Goal: Information Seeking & Learning: Understand process/instructions

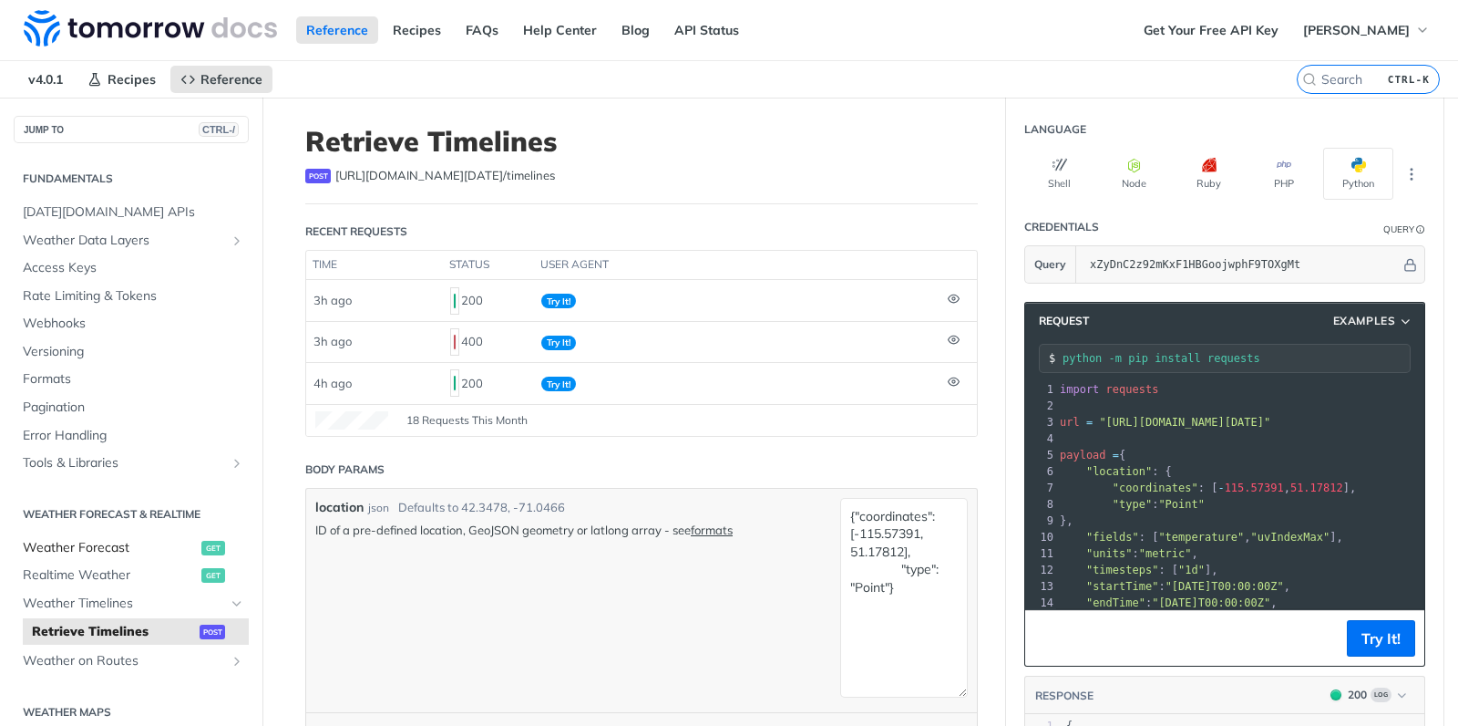
click at [89, 548] on span "Weather Forecast" at bounding box center [110, 548] width 174 height 18
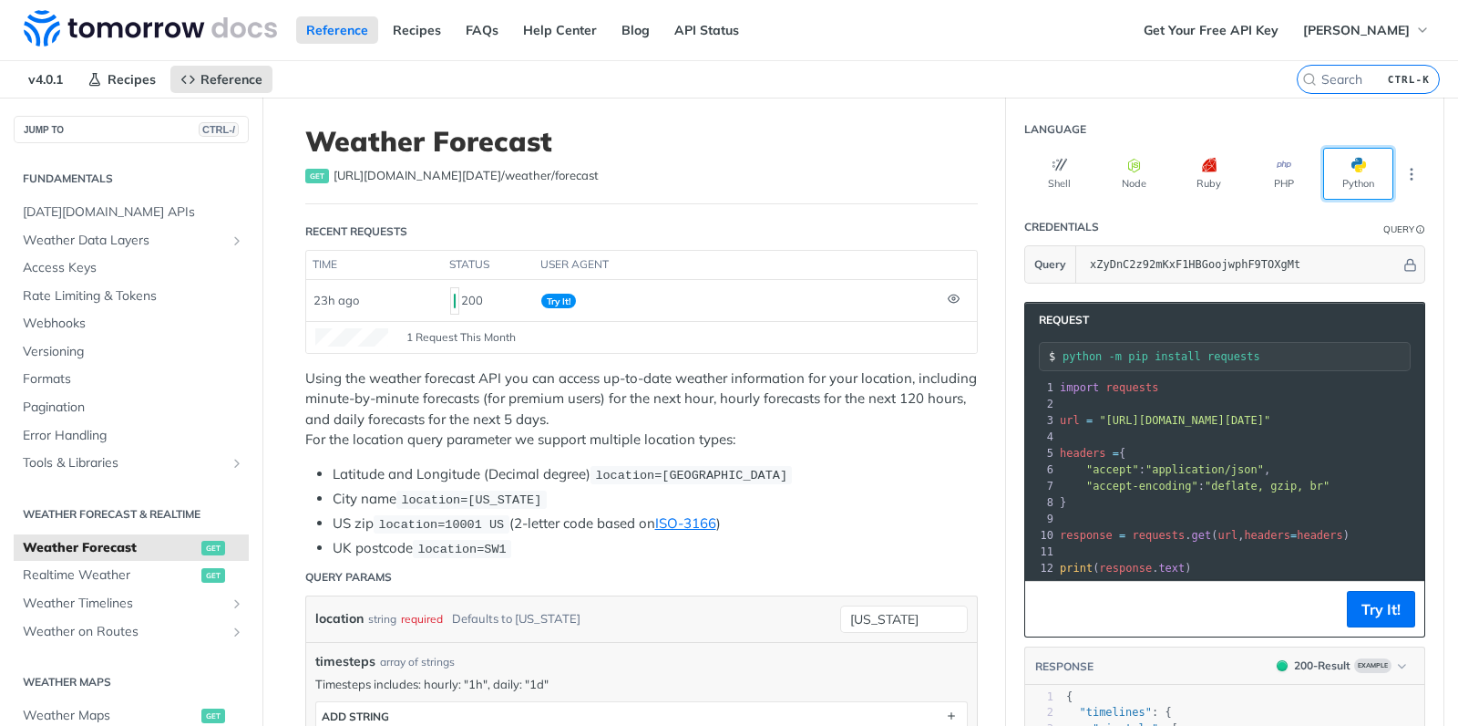
click at [1363, 171] on button "Python" at bounding box center [1358, 174] width 70 height 52
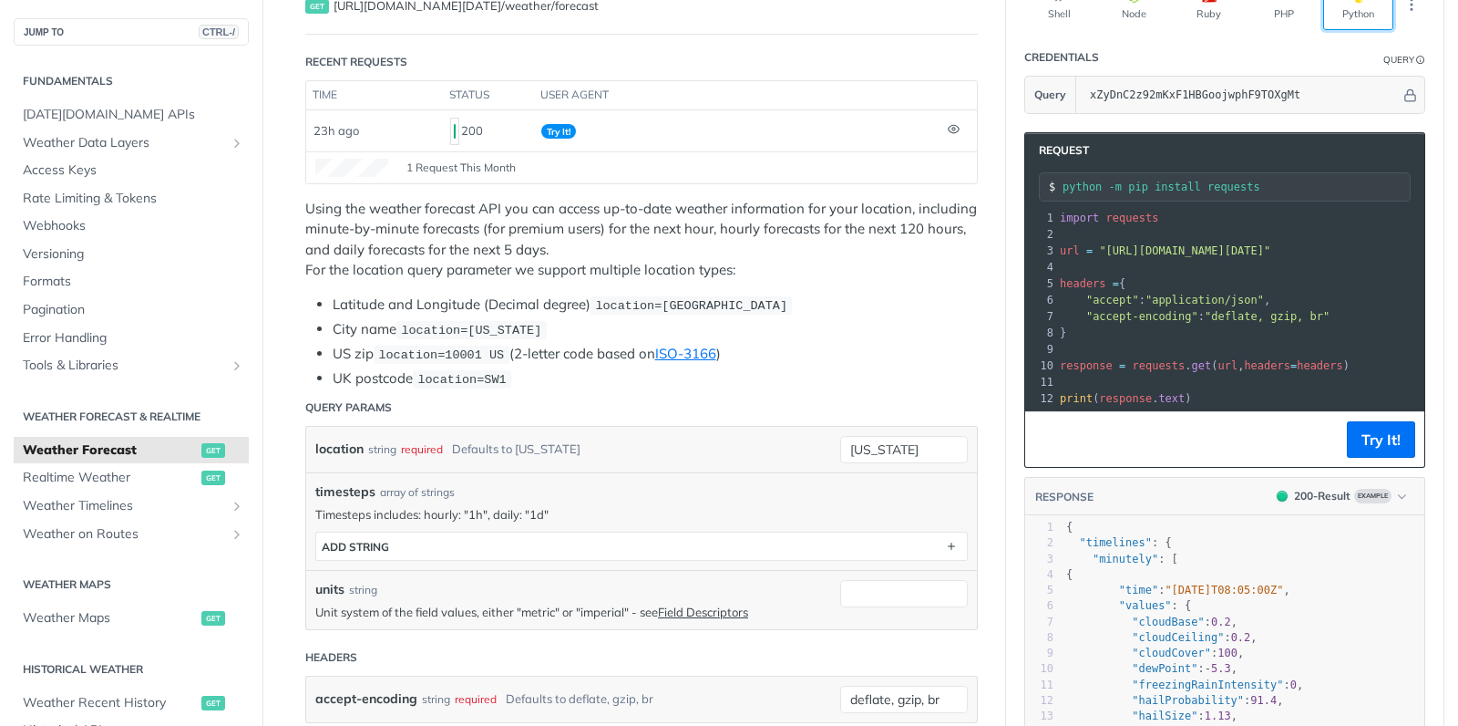
scroll to position [175, 0]
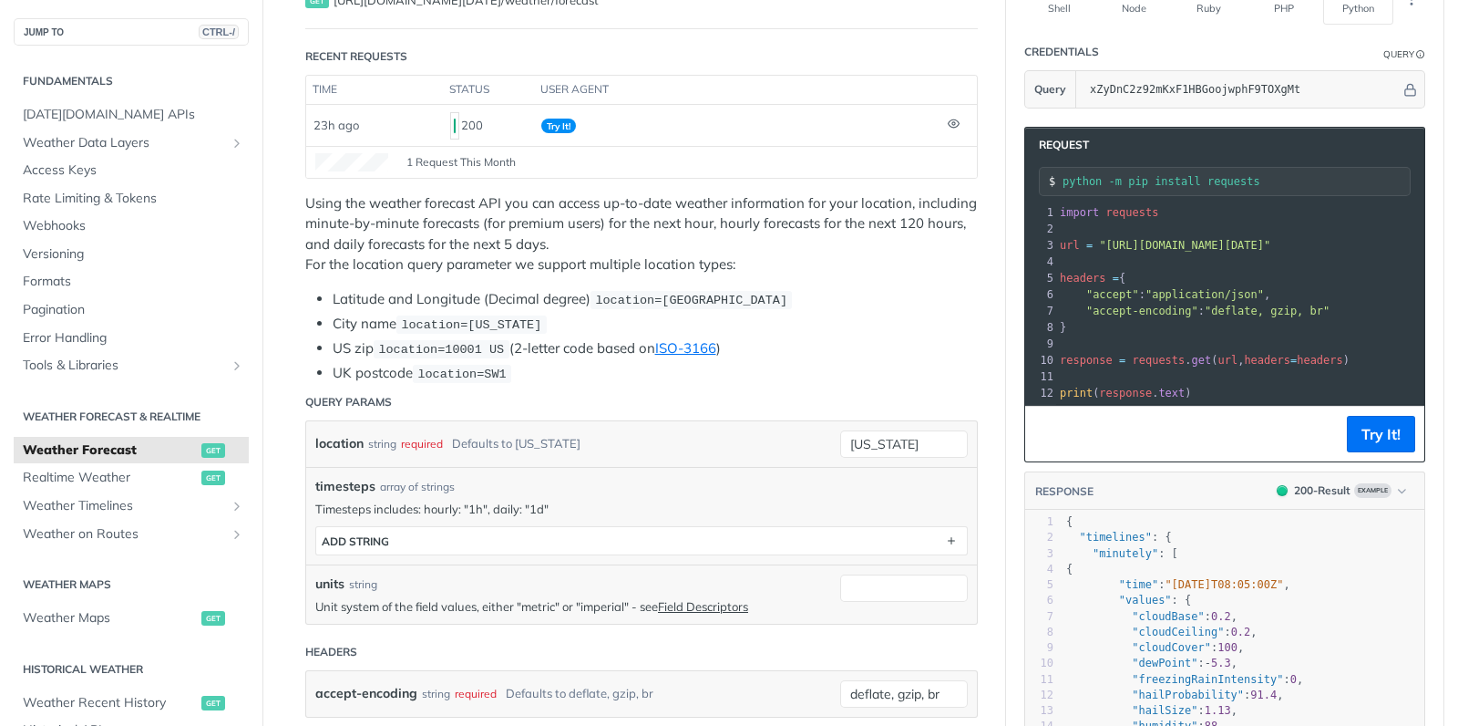
drag, startPoint x: 1210, startPoint y: 236, endPoint x: 1313, endPoint y: 241, distance: 103.1
click at [1313, 241] on pre "url = "https://api.tomorrow.io/v4/weather/forecast?location=new%20york&apikey=x…" at bounding box center [1425, 245] width 738 height 16
click at [1356, 293] on pre ""accept" : "application/json" ," at bounding box center [1425, 294] width 738 height 16
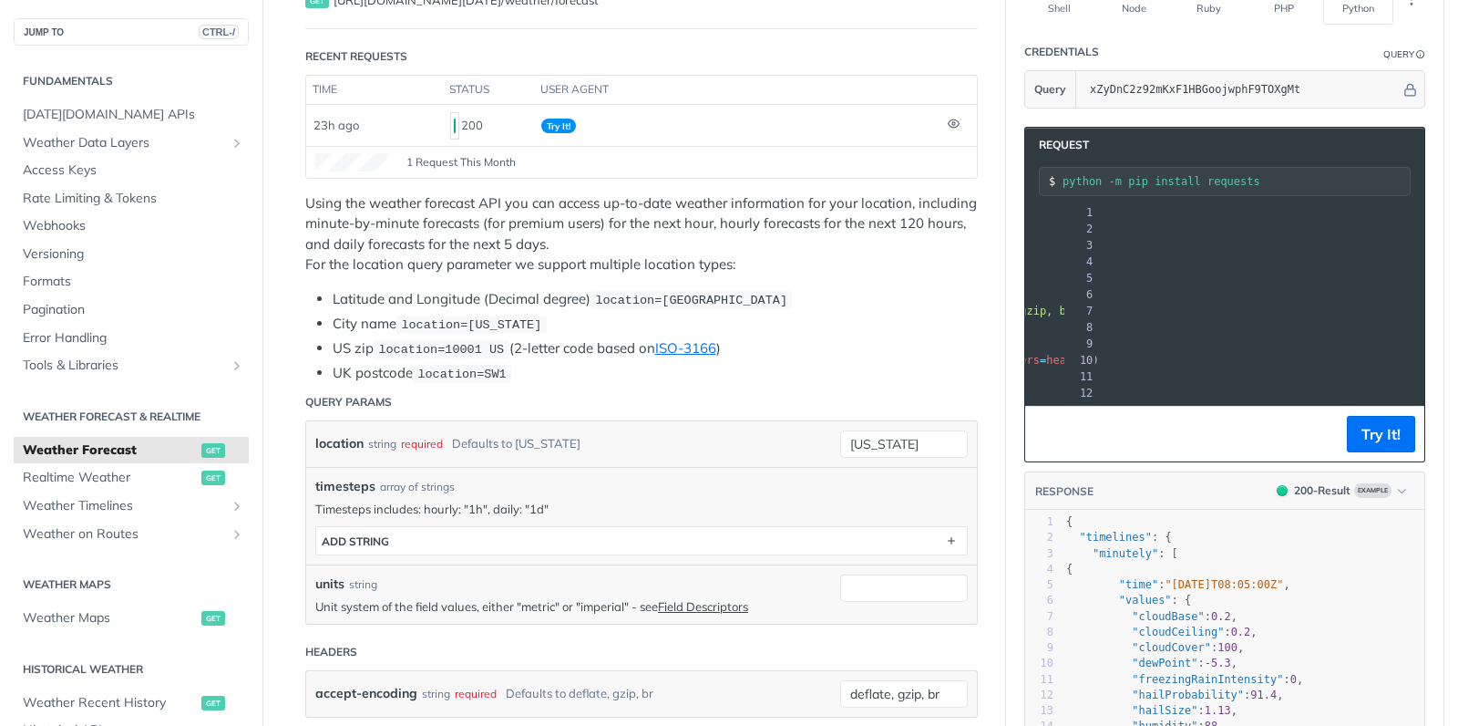
scroll to position [0, 290]
drag, startPoint x: 1355, startPoint y: 241, endPoint x: 1446, endPoint y: 241, distance: 90.2
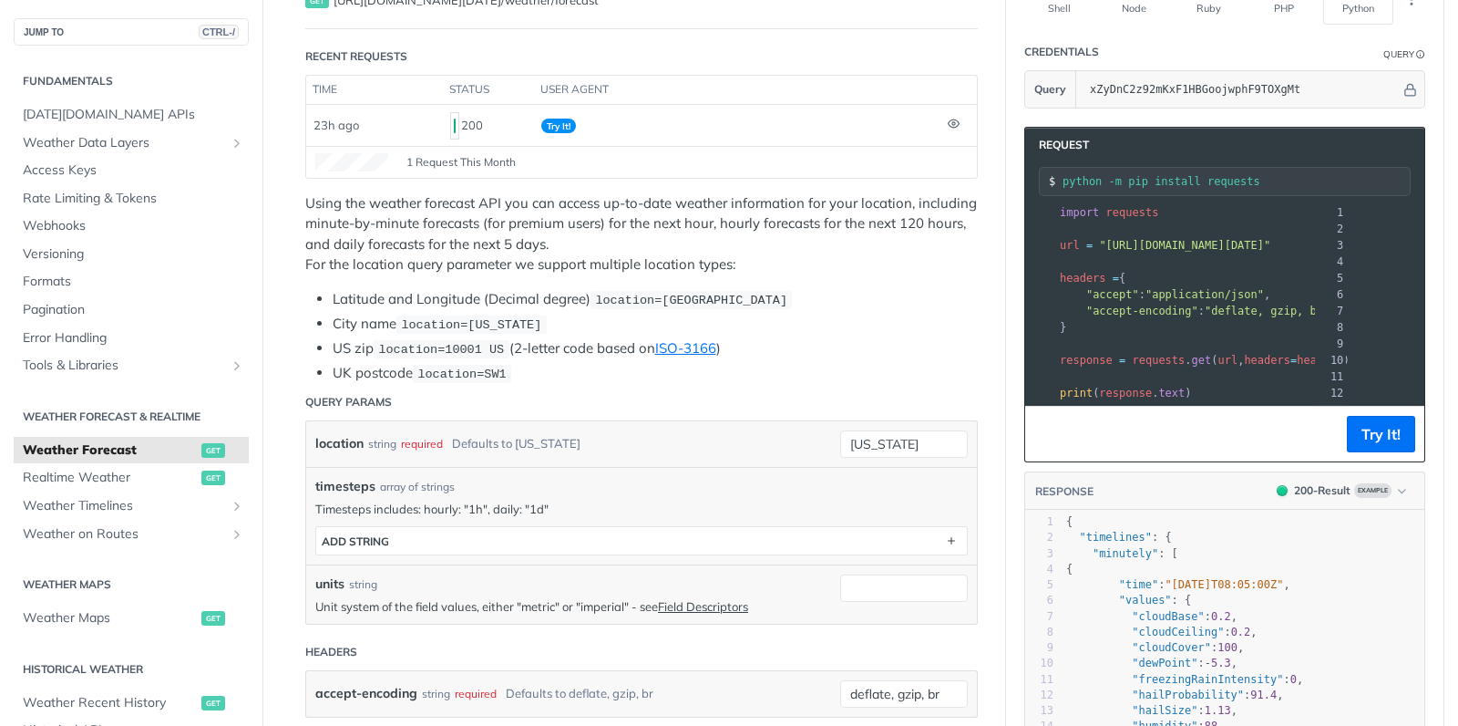
click at [1226, 261] on pre "​" at bounding box center [1425, 261] width 738 height 16
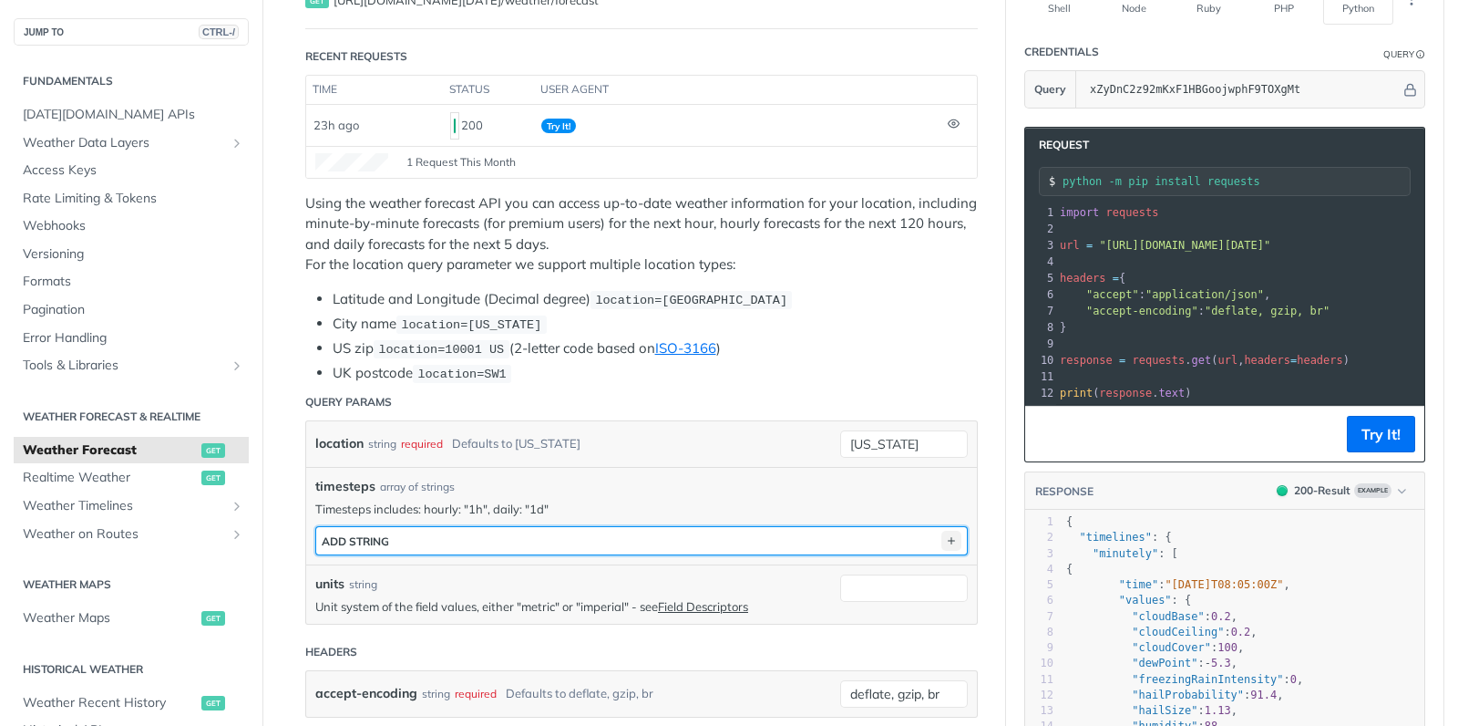
click at [955, 541] on icon "button" at bounding box center [952, 540] width 20 height 20
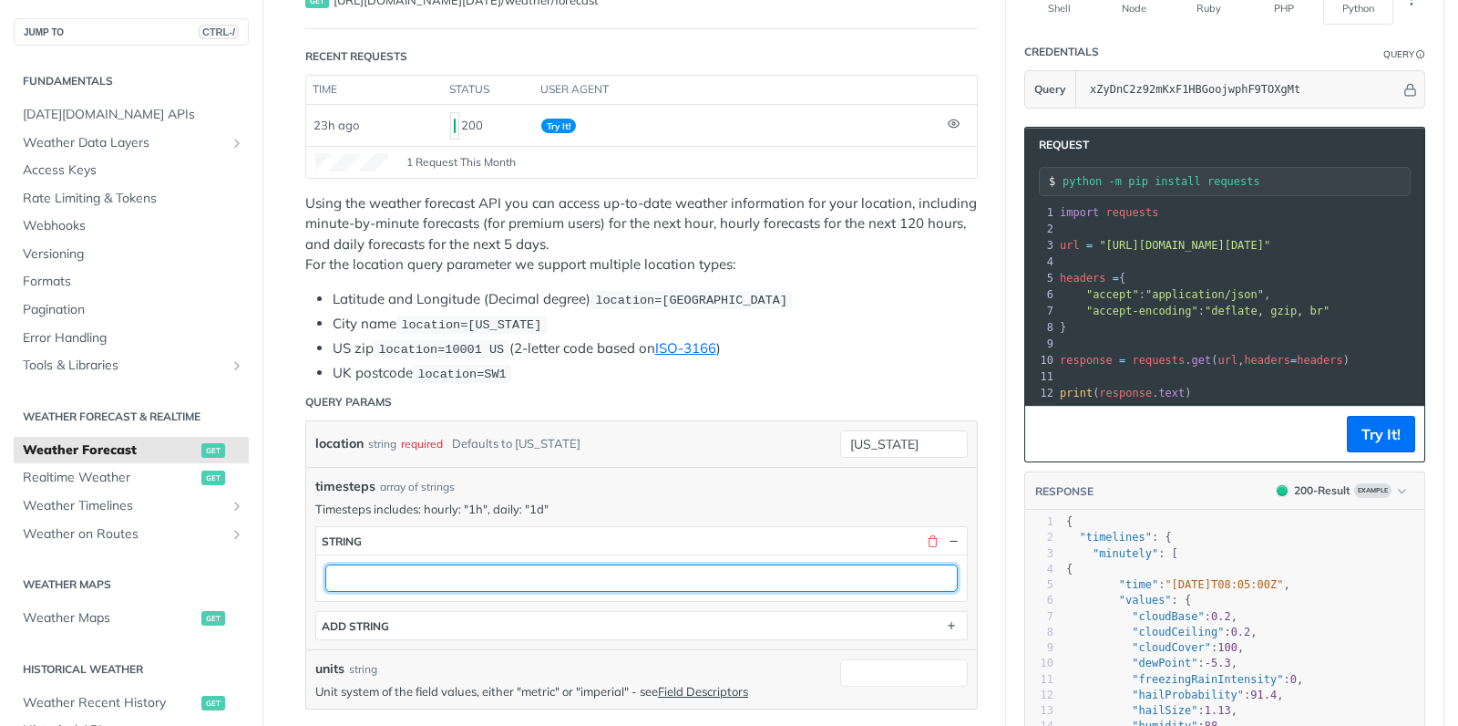
click at [440, 576] on input "text" at bounding box center [641, 577] width 633 height 27
type input "1d"
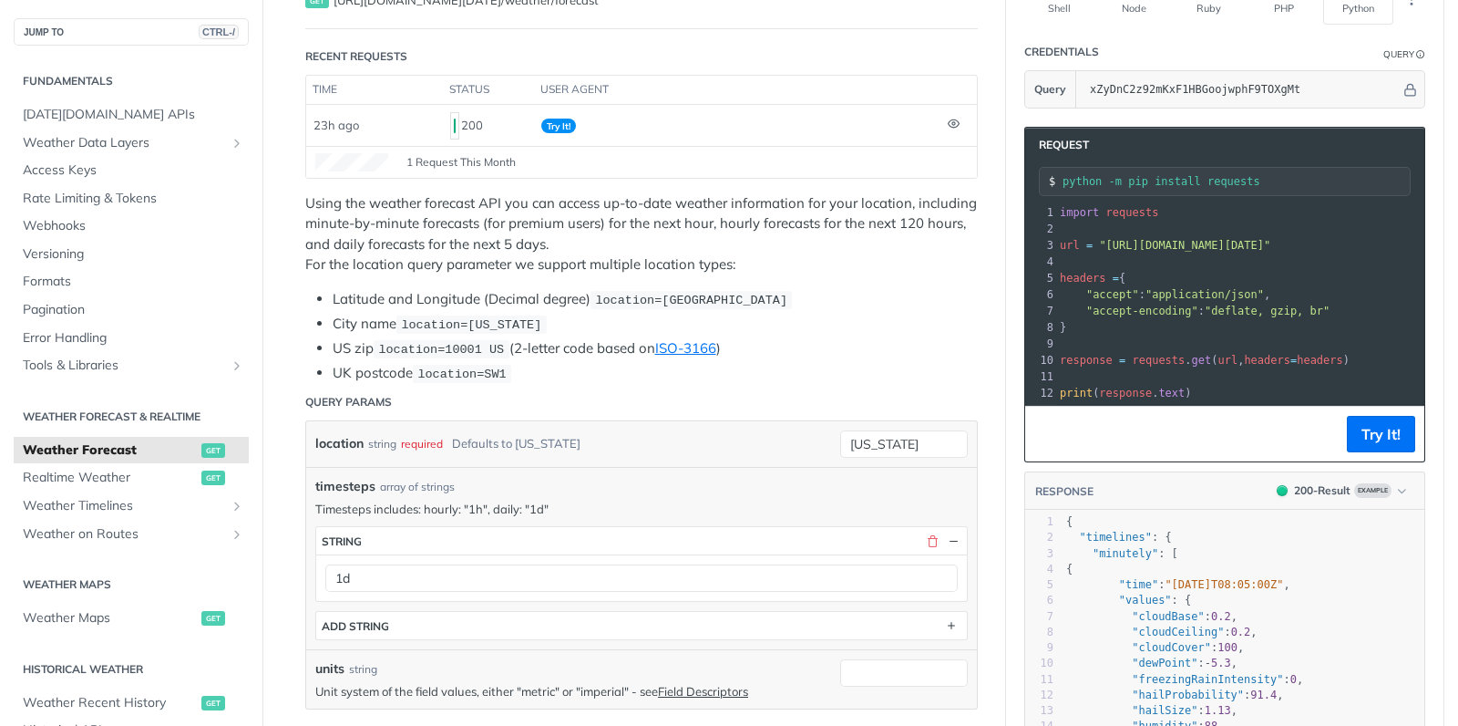
click at [911, 355] on li "US zip location=10001 US (2-letter code based on ISO-3166 )" at bounding box center [655, 348] width 645 height 21
drag, startPoint x: 1195, startPoint y: 395, endPoint x: 1252, endPoint y: 392, distance: 57.5
click at [1252, 392] on pre "print ( response . text )" at bounding box center [1468, 393] width 824 height 16
drag, startPoint x: 1213, startPoint y: 359, endPoint x: 1457, endPoint y: 350, distance: 244.4
click at [1457, 350] on div "Jump to Content Reference Recipes FAQs Help Center Blog API Status Recipes Refe…" at bounding box center [729, 363] width 1458 height 726
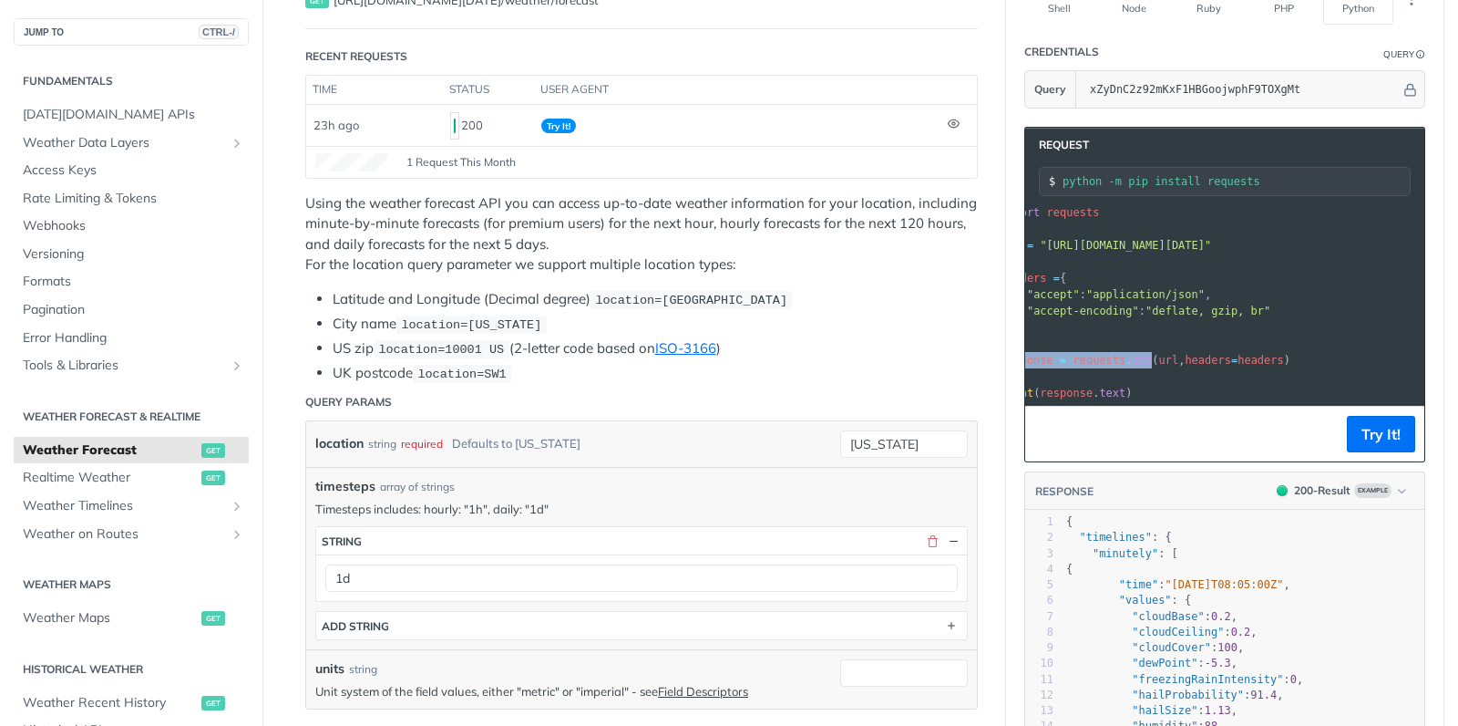
scroll to position [0, 178]
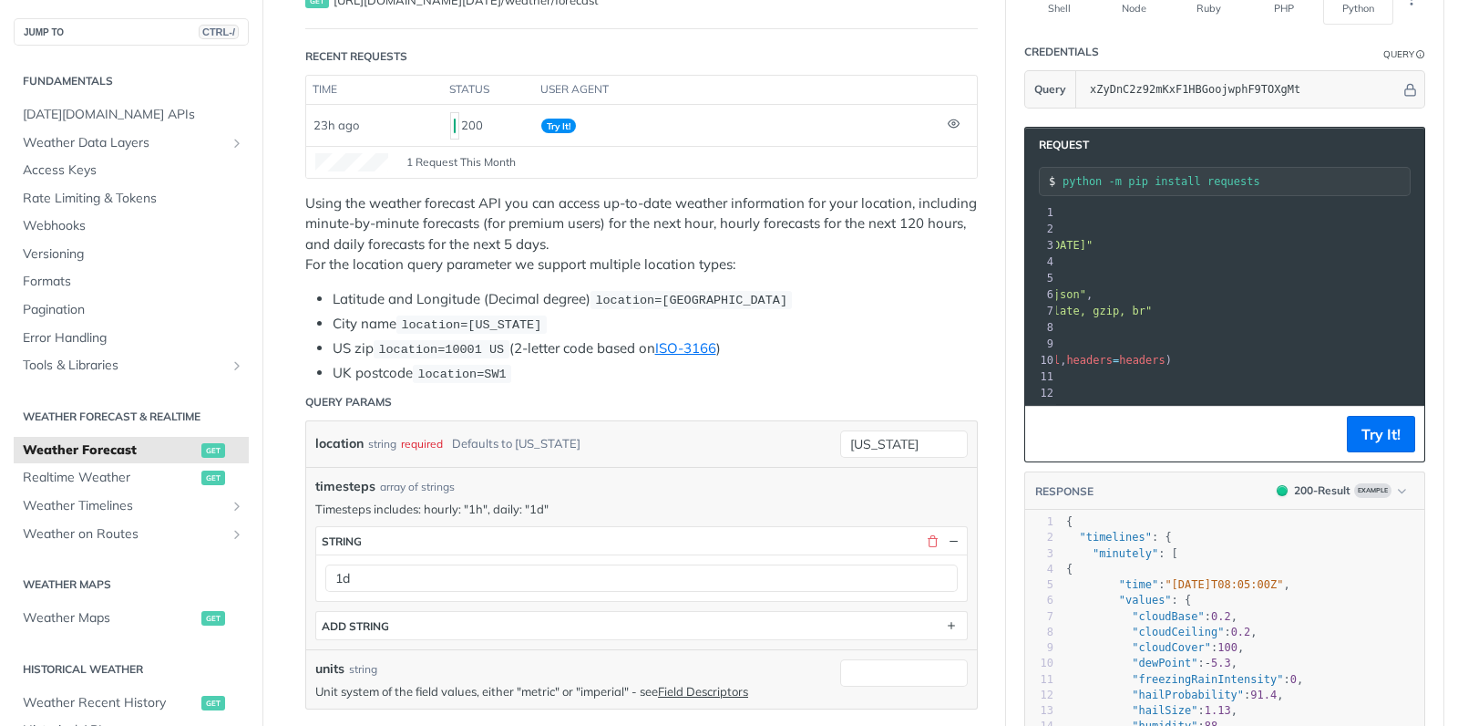
drag, startPoint x: 1314, startPoint y: 244, endPoint x: 1436, endPoint y: 240, distance: 122.2
click at [1436, 240] on section "Request python -m pip install requests xxxxxxxxxx 22 1 import requests 2 ​ 3 ur…" at bounding box center [1224, 471] width 437 height 726
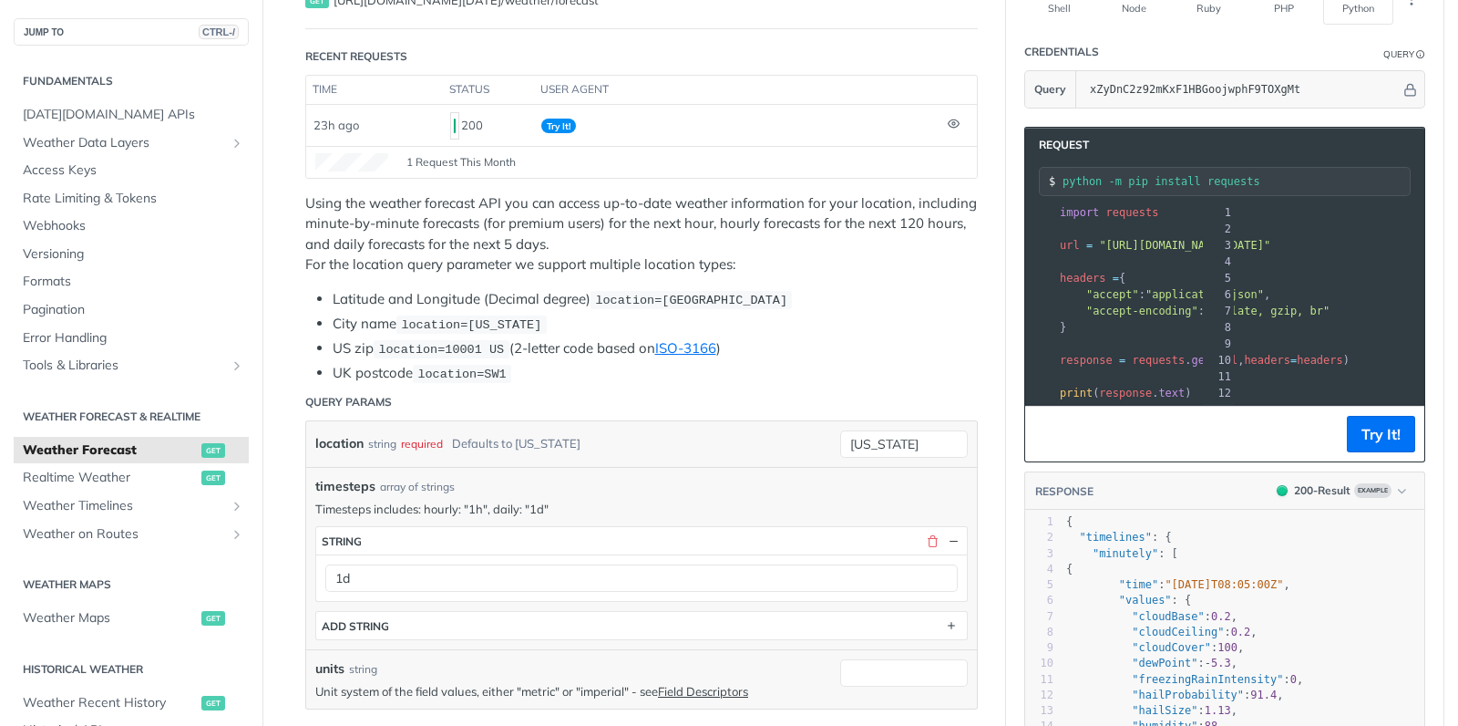
click at [1296, 253] on pre "​" at bounding box center [1468, 261] width 824 height 16
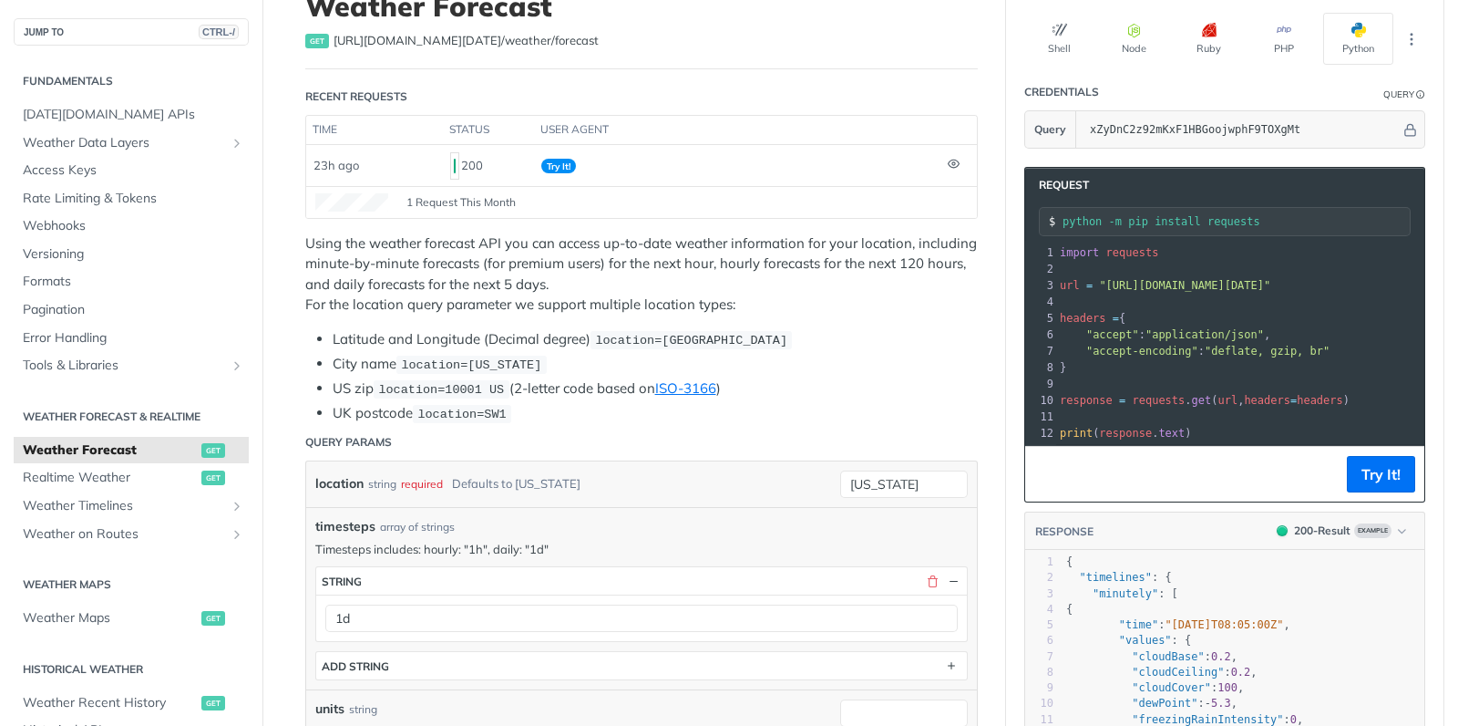
scroll to position [113, 0]
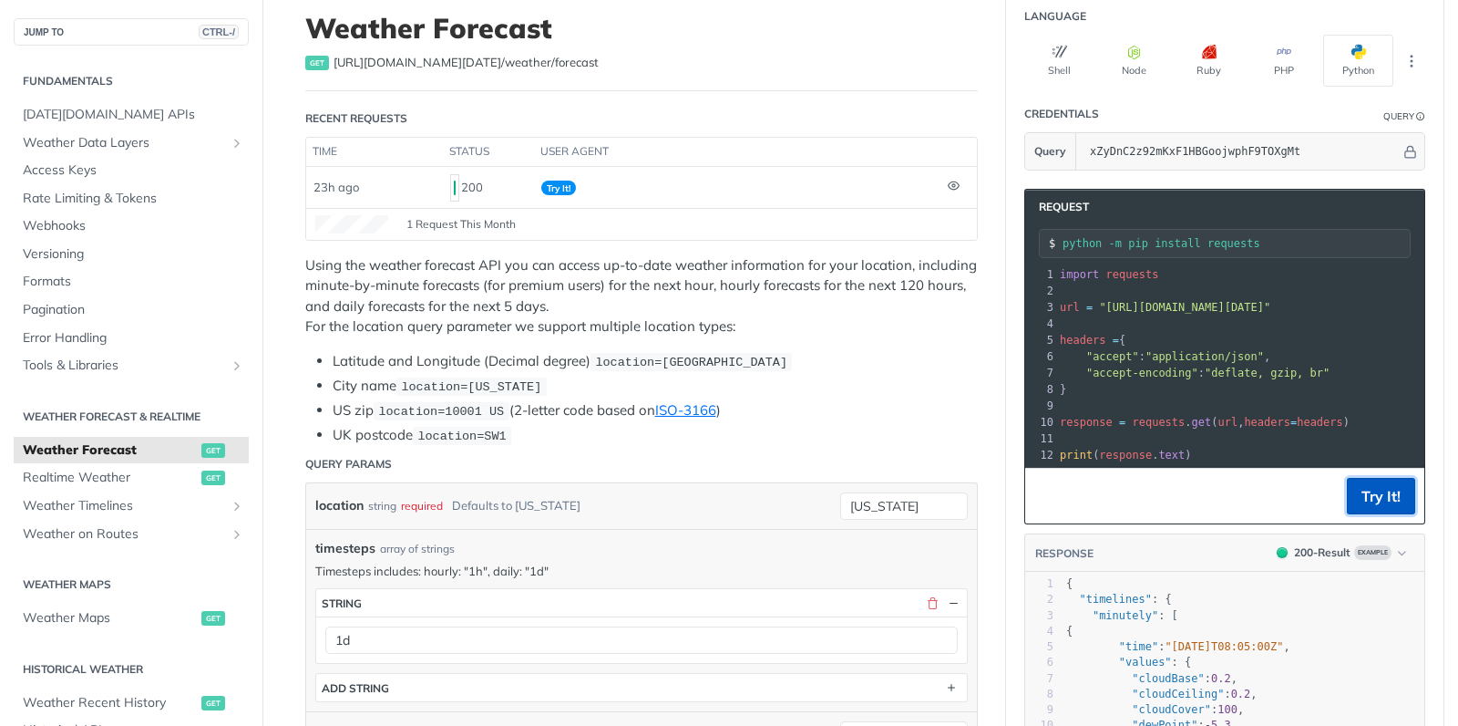
click at [1390, 487] on button "Try It!" at bounding box center [1381, 496] width 68 height 36
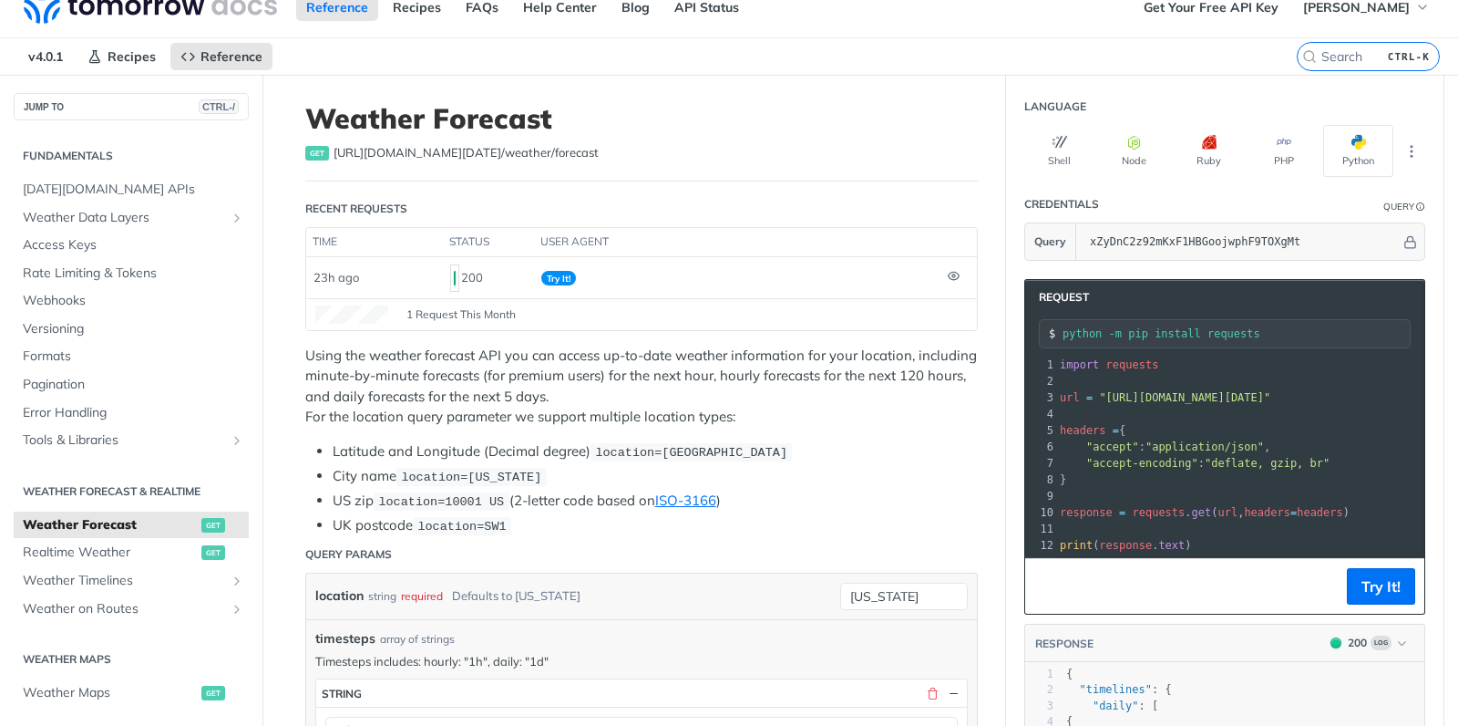
scroll to position [0, 0]
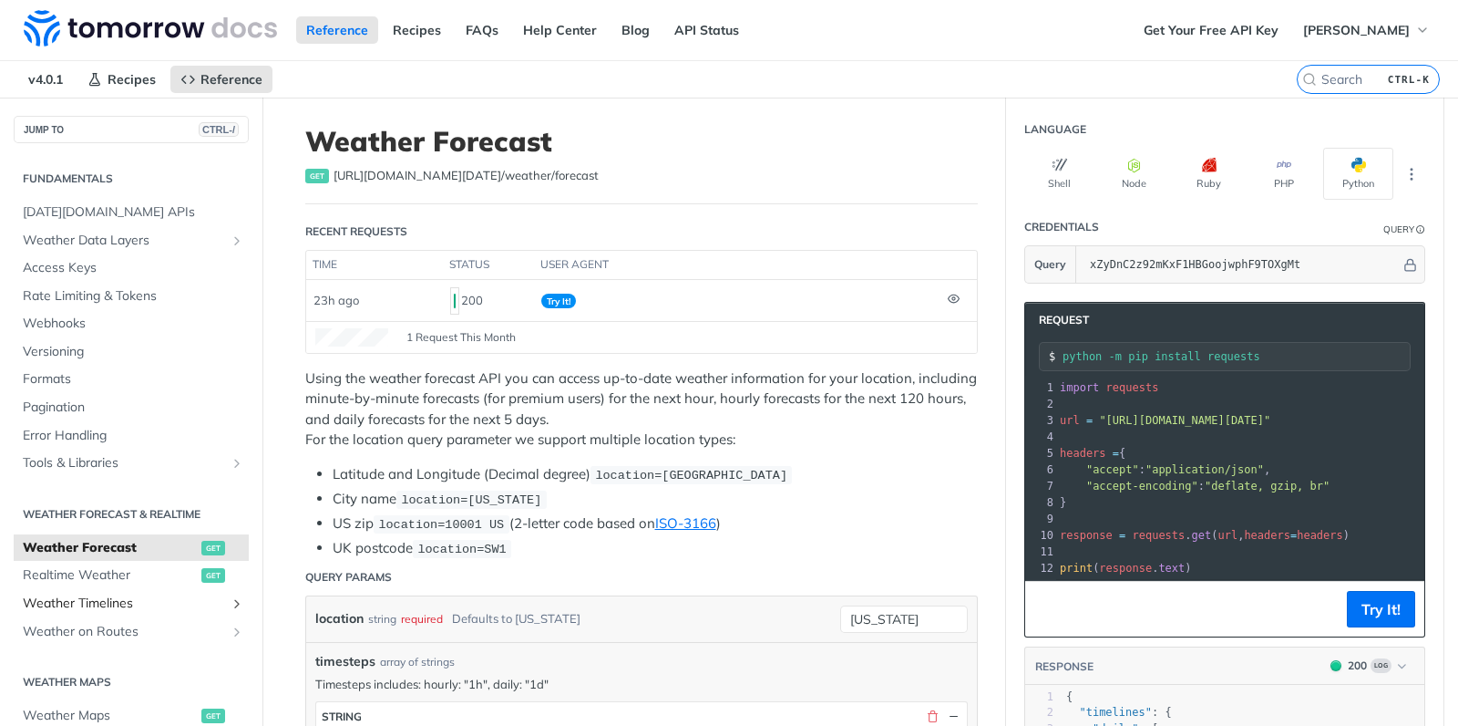
click at [231, 603] on icon "Show subpages for Weather Timelines" at bounding box center [237, 603] width 15 height 15
click at [139, 628] on span "Retrieve Timelines" at bounding box center [113, 632] width 163 height 18
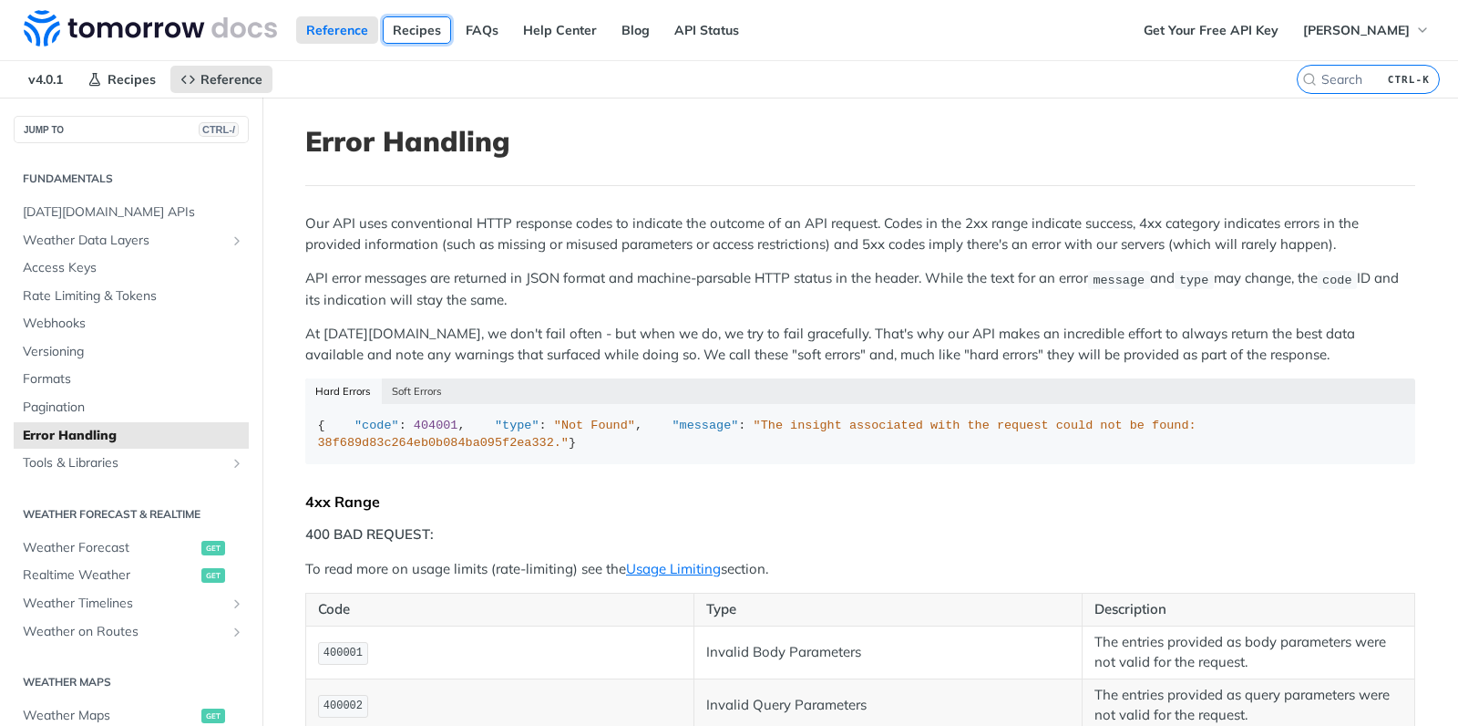
click at [409, 28] on link "Recipes" at bounding box center [417, 29] width 68 height 27
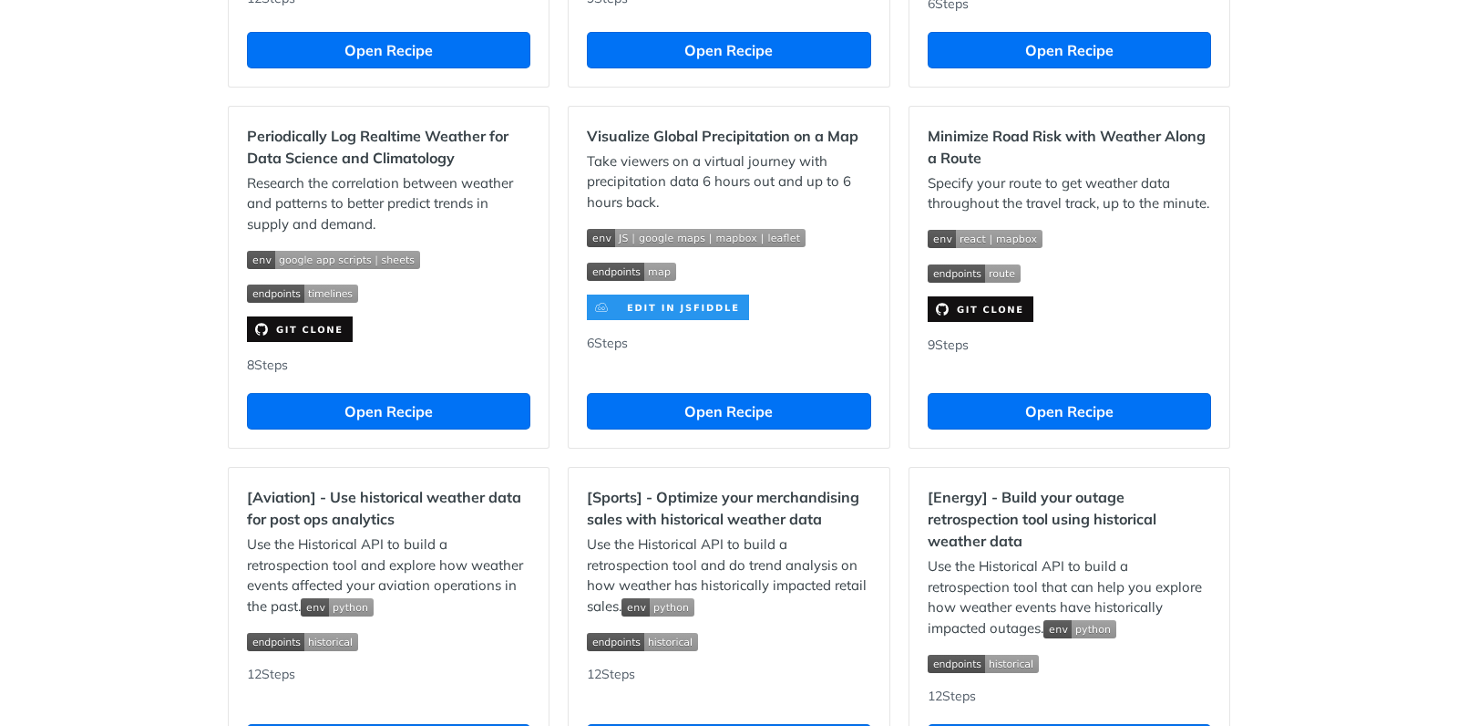
scroll to position [1222, 0]
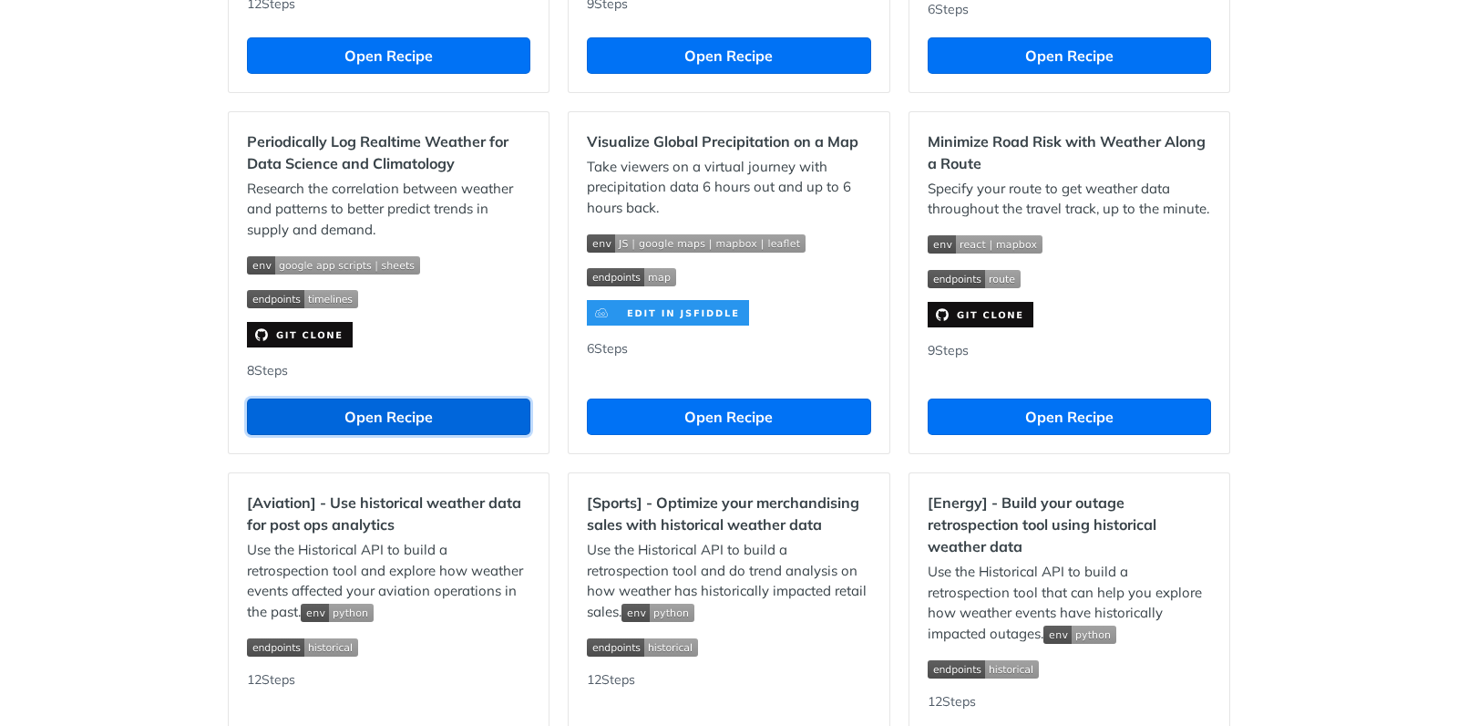
click at [370, 432] on button "Open Recipe" at bounding box center [388, 416] width 283 height 36
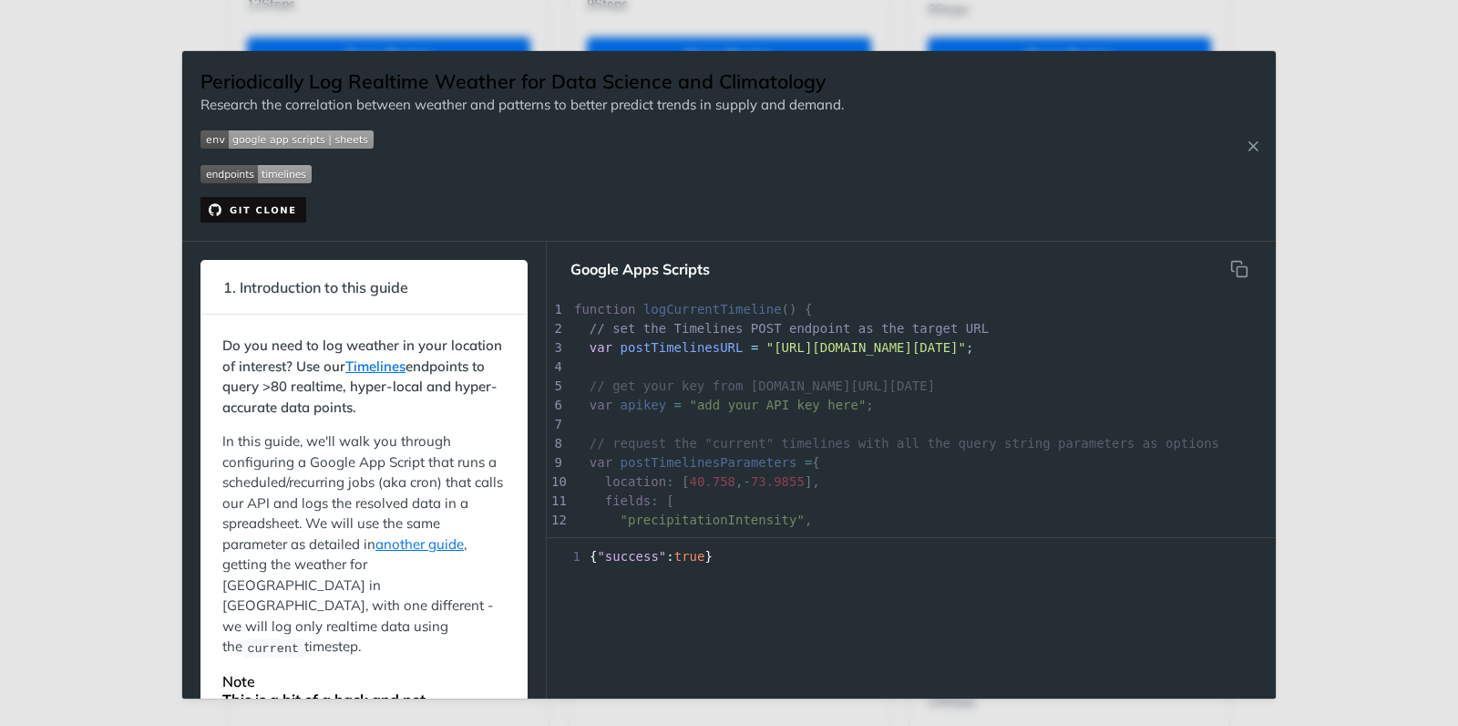
drag, startPoint x: 1273, startPoint y: 281, endPoint x: 1261, endPoint y: 360, distance: 80.3
click at [1261, 360] on div "Google Apps Scripts xxxxxxxxxx ​ 1 function logCurrentTimeline () { 2 // set th…" at bounding box center [911, 470] width 729 height 457
click at [901, 420] on pre "​" at bounding box center [1041, 424] width 941 height 19
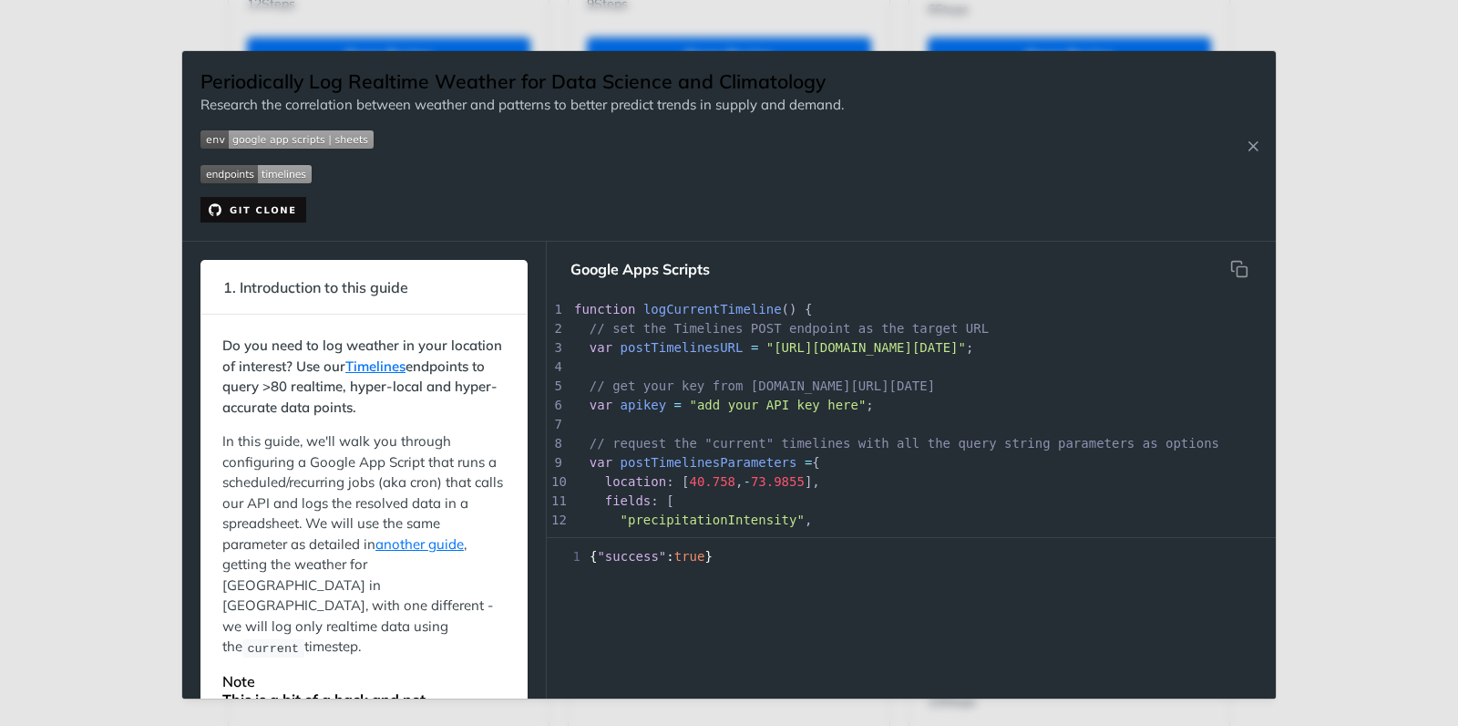
scroll to position [623, 0]
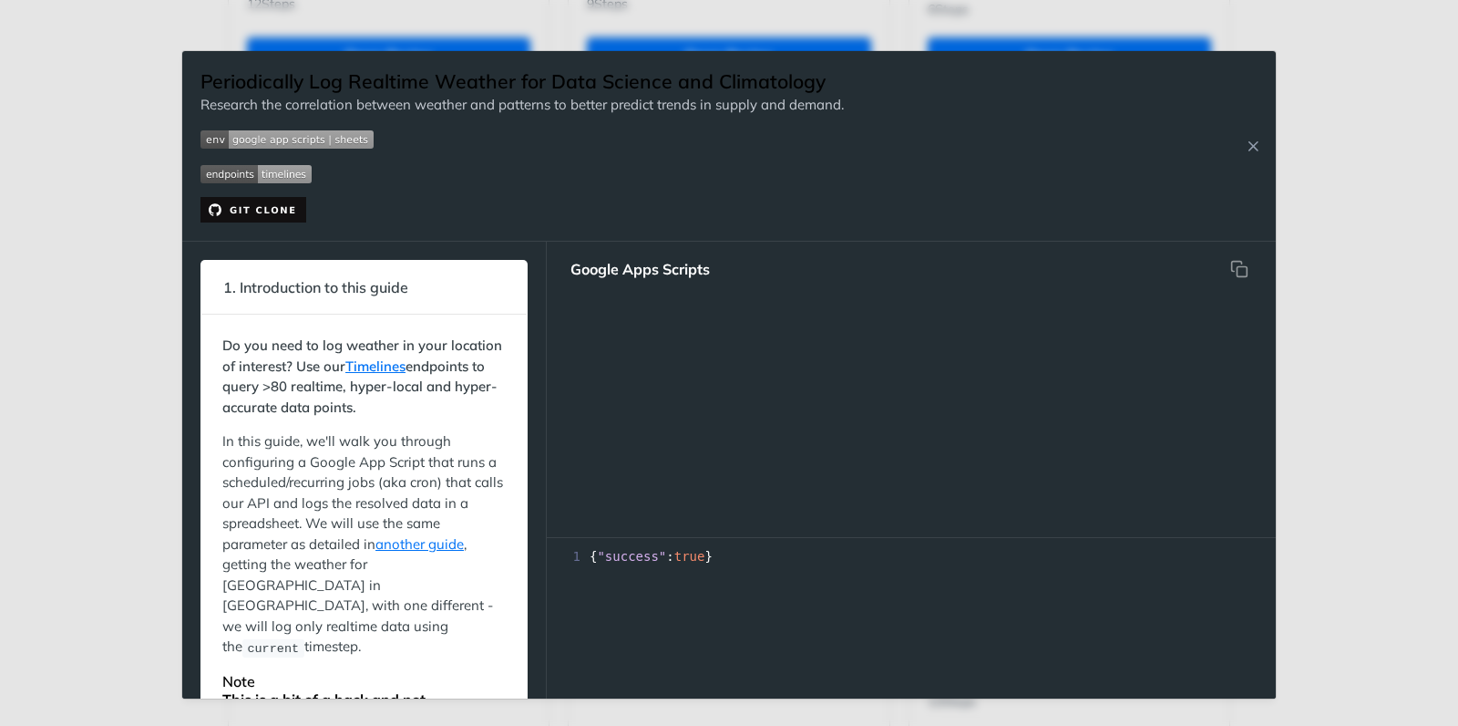
type textarea "// request the "current" timelines with all the query string parameters as opti…"
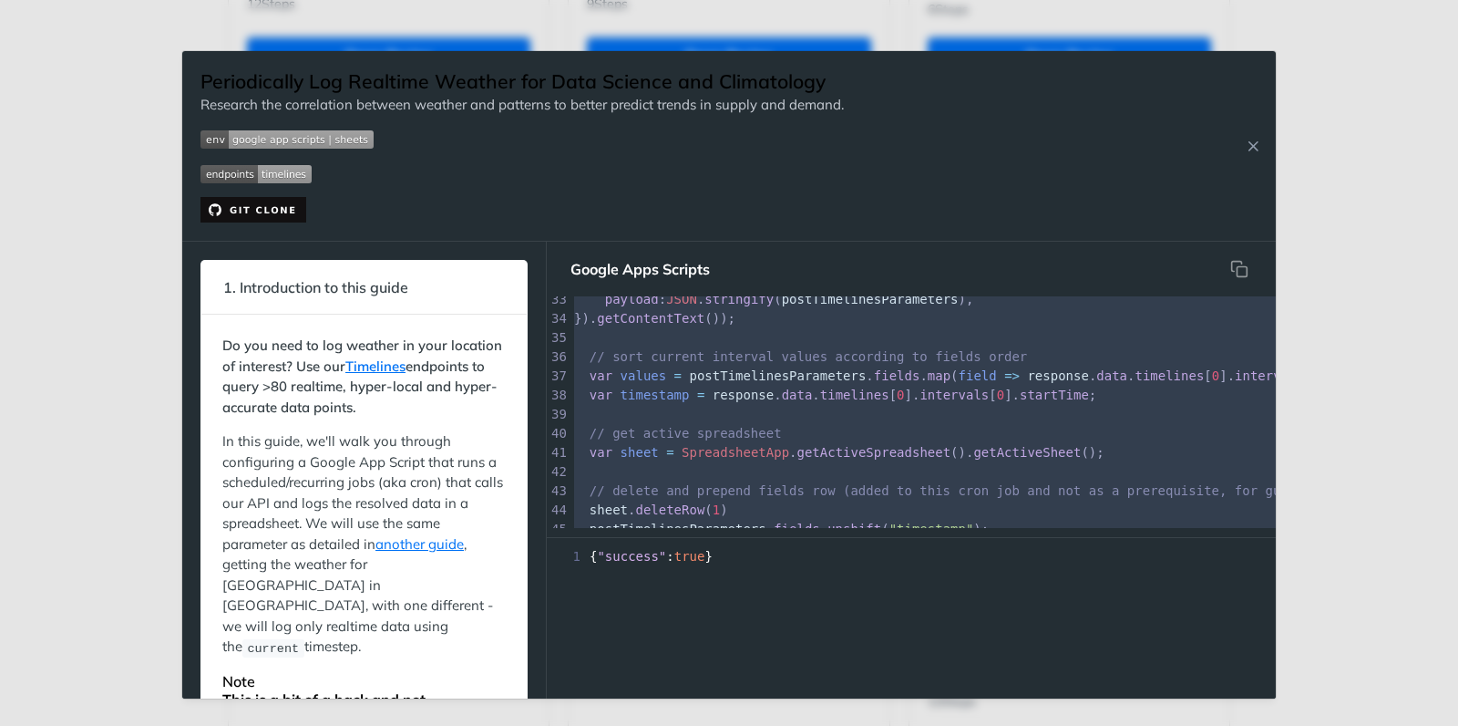
scroll to position [837, 0]
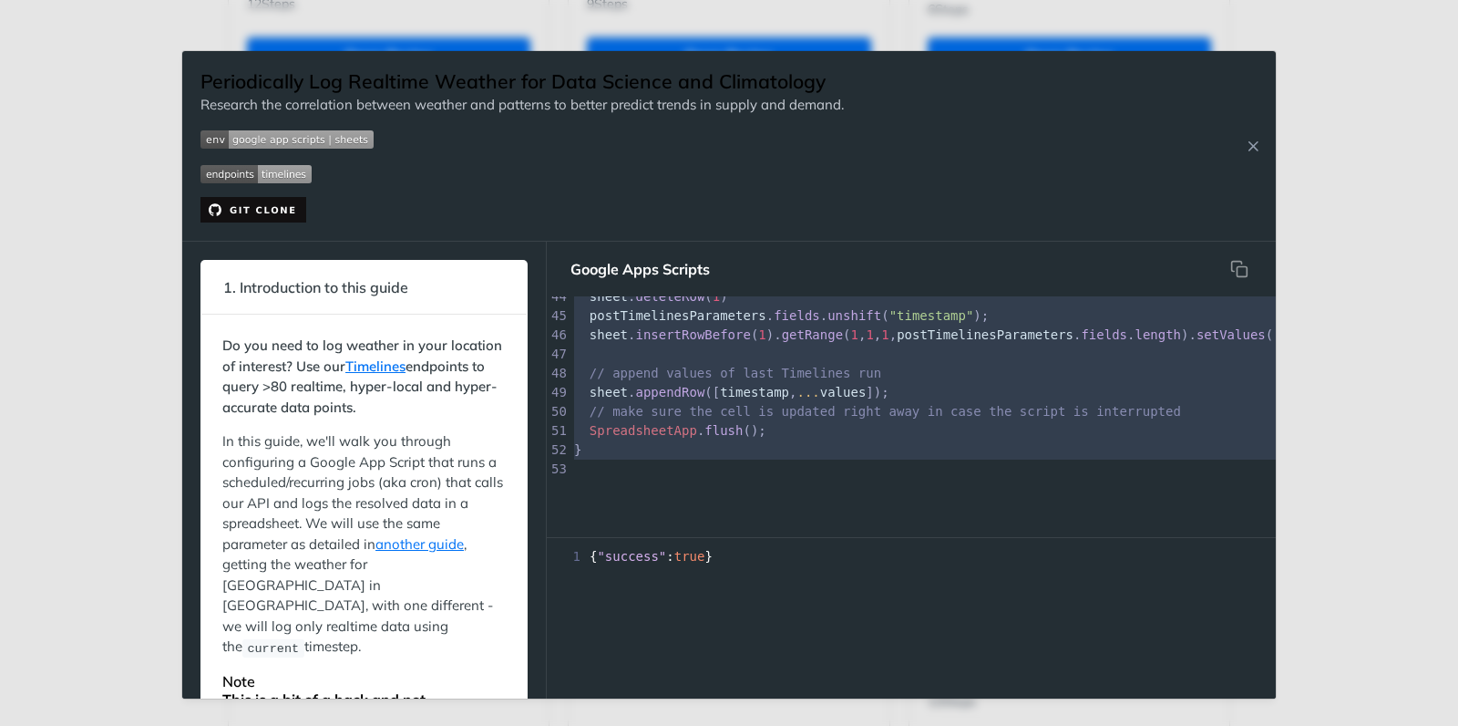
drag, startPoint x: 700, startPoint y: 417, endPoint x: 714, endPoint y: 622, distance: 204.6
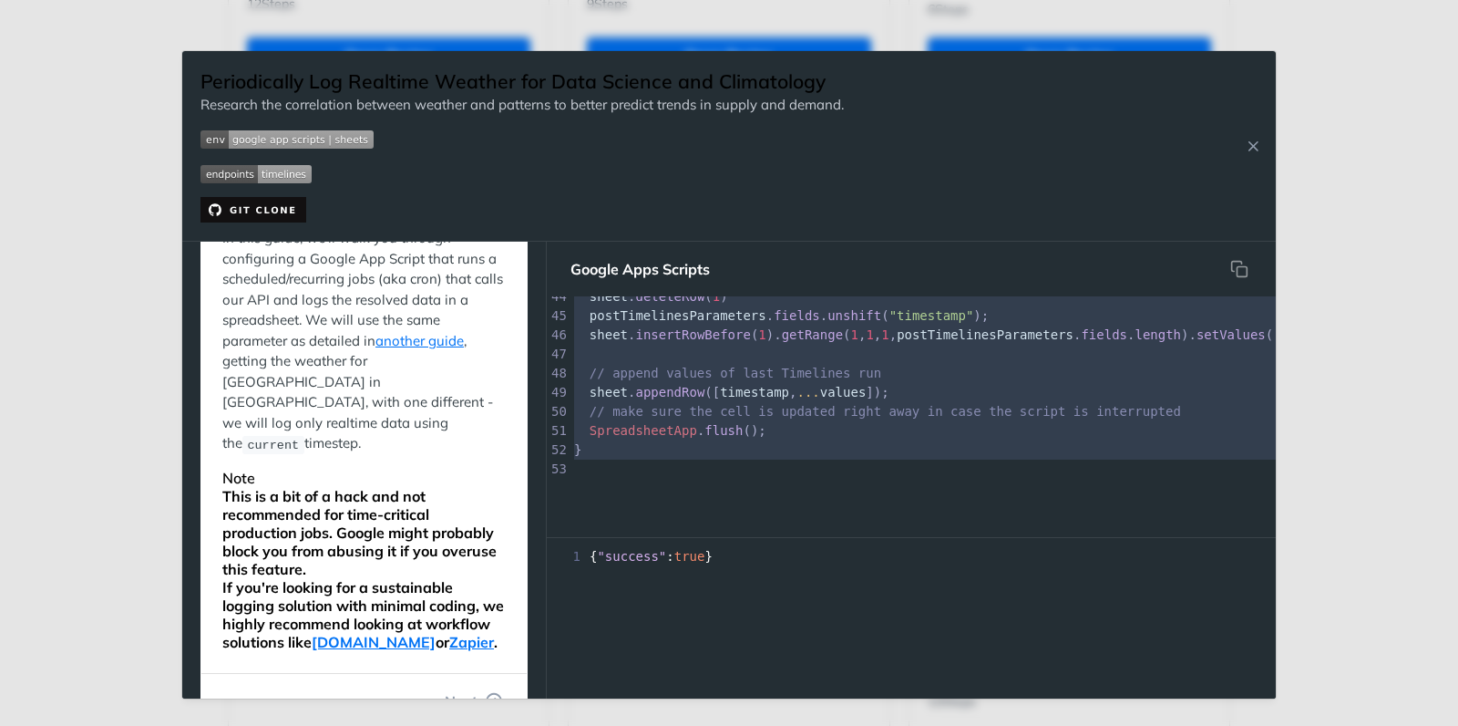
scroll to position [0, 0]
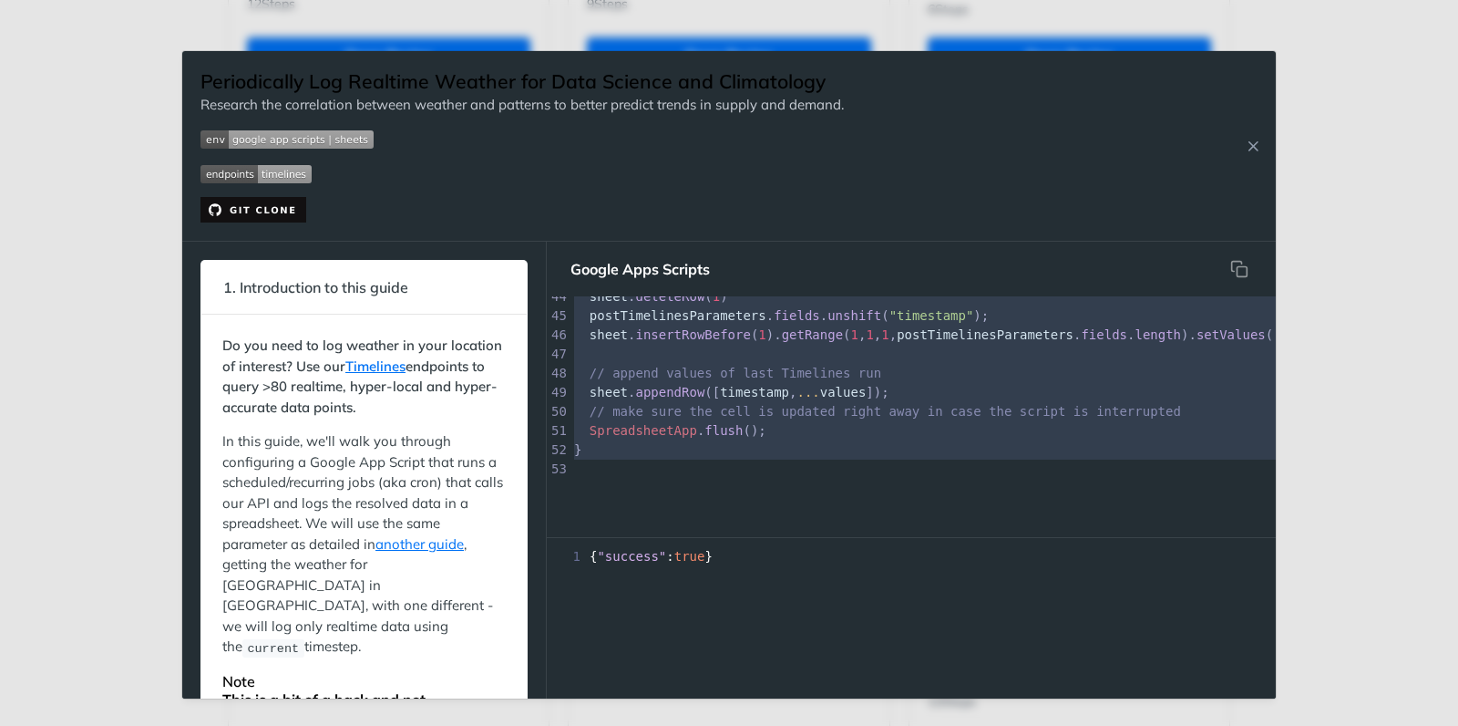
click at [1312, 113] on div "Periodically Log Realtime Weather for Data Science and Climatology Research the…" at bounding box center [729, 363] width 1458 height 726
